Goal: Task Accomplishment & Management: Manage account settings

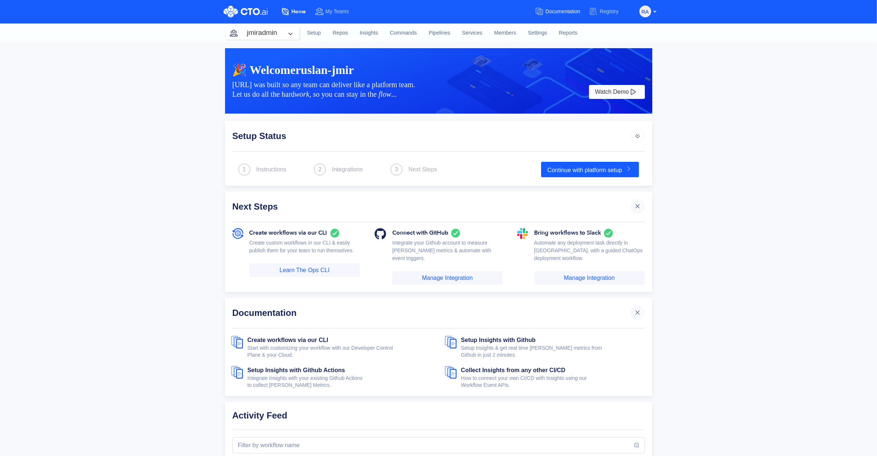
click at [539, 15] on link "Documentation" at bounding box center [562, 12] width 54 height 14
click at [532, 38] on link "Settings" at bounding box center [537, 33] width 31 height 20
click at [527, 31] on link "Settings" at bounding box center [537, 33] width 31 height 20
